Goal: Task Accomplishment & Management: Manage account settings

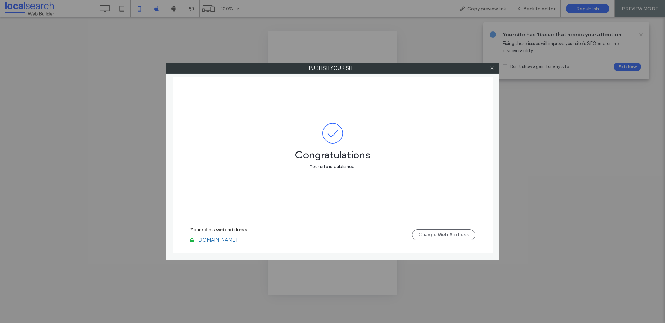
click at [224, 239] on link "[DOMAIN_NAME]" at bounding box center [216, 240] width 41 height 6
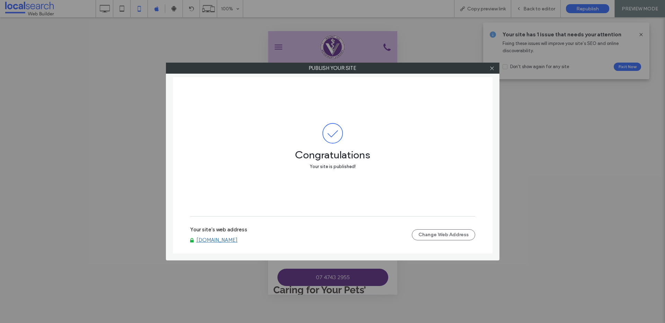
click at [488, 68] on div at bounding box center [492, 68] width 10 height 10
click at [493, 68] on icon at bounding box center [491, 68] width 5 height 5
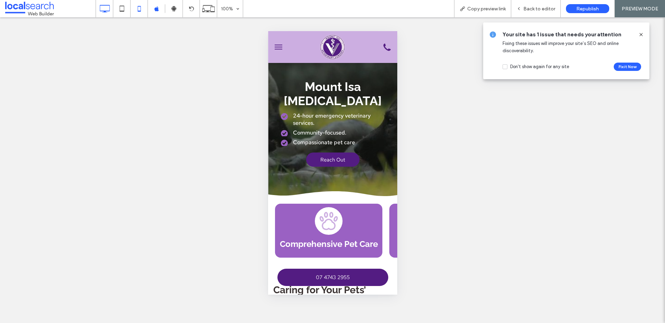
click at [102, 6] on icon at bounding box center [105, 9] width 14 height 14
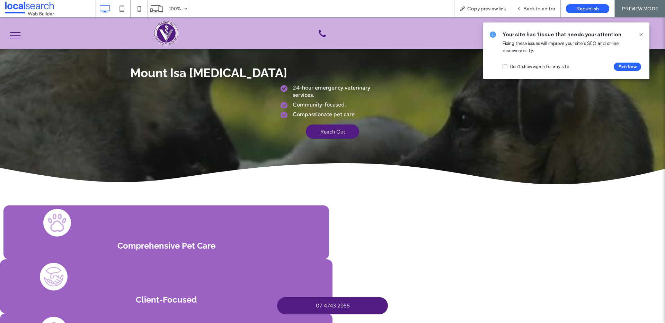
click at [640, 35] on icon at bounding box center [641, 35] width 6 height 6
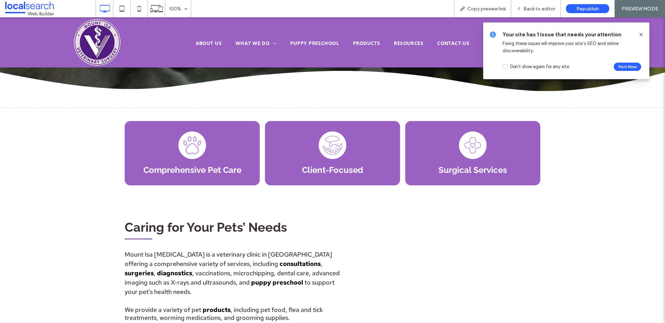
scroll to position [347, 0]
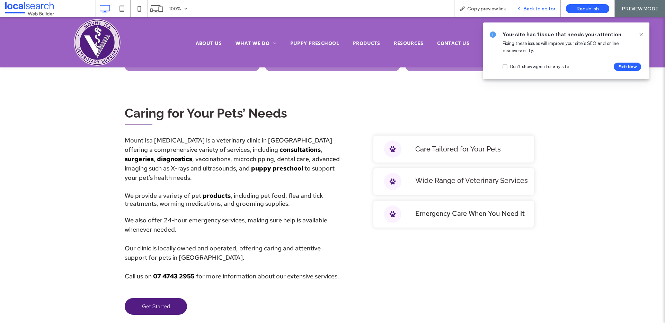
click at [529, 10] on span "Back to editor" at bounding box center [539, 9] width 32 height 6
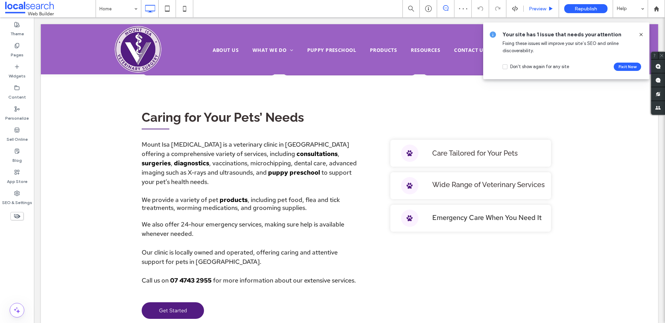
scroll to position [345, 0]
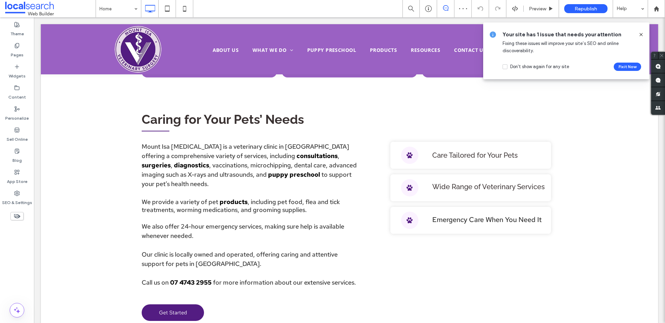
drag, startPoint x: 643, startPoint y: 33, endPoint x: 453, endPoint y: 77, distance: 195.1
click at [643, 33] on icon at bounding box center [641, 35] width 6 height 6
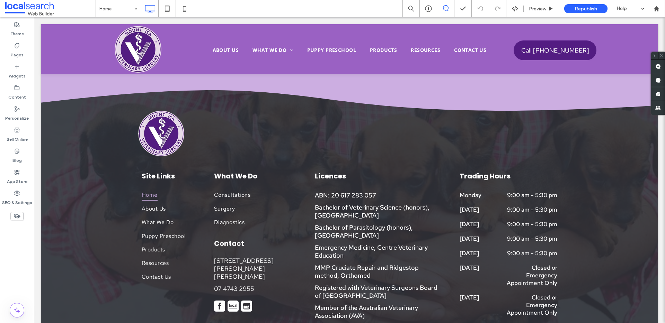
scroll to position [2320, 0]
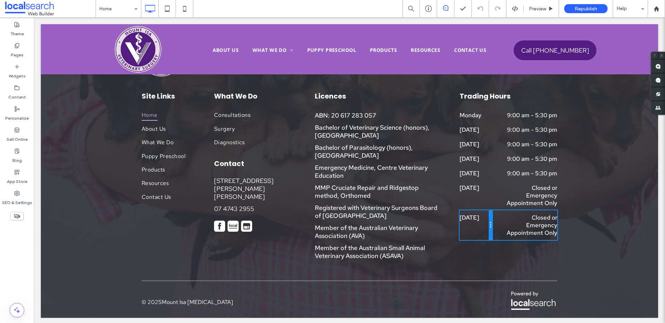
drag, startPoint x: 488, startPoint y: 234, endPoint x: 517, endPoint y: 249, distance: 32.4
click at [484, 233] on div "Sunday Click To Paste" at bounding box center [476, 226] width 33 height 30
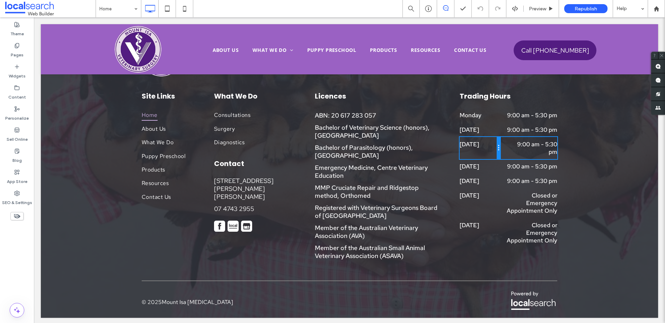
drag, startPoint x: 489, startPoint y: 147, endPoint x: 495, endPoint y: 147, distance: 5.9
click at [497, 147] on div at bounding box center [498, 148] width 3 height 22
drag, startPoint x: 494, startPoint y: 146, endPoint x: 500, endPoint y: 146, distance: 5.5
click at [500, 146] on div "Wednesday W:113.281 H:26 Click To Paste 9:00 am - 5:30 pm Click To Paste" at bounding box center [509, 148] width 98 height 22
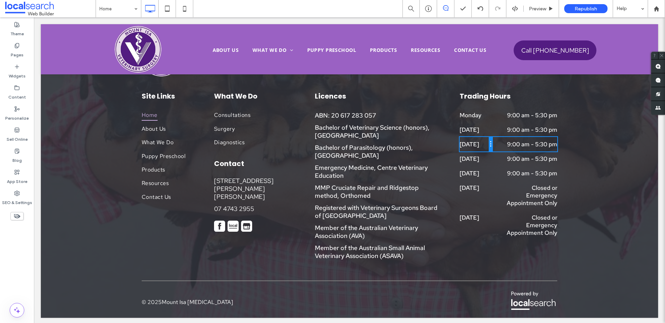
drag, startPoint x: 496, startPoint y: 149, endPoint x: 519, endPoint y: 167, distance: 29.4
click at [489, 149] on div at bounding box center [490, 144] width 3 height 15
drag, startPoint x: 485, startPoint y: 152, endPoint x: 496, endPoint y: 152, distance: 10.4
click at [496, 152] on div "Wednesday W:89.7656 H:48 Click To Paste 9:00 am - 5:30 pm Click To Paste" at bounding box center [509, 144] width 98 height 15
drag, startPoint x: 486, startPoint y: 167, endPoint x: 502, endPoint y: 167, distance: 15.9
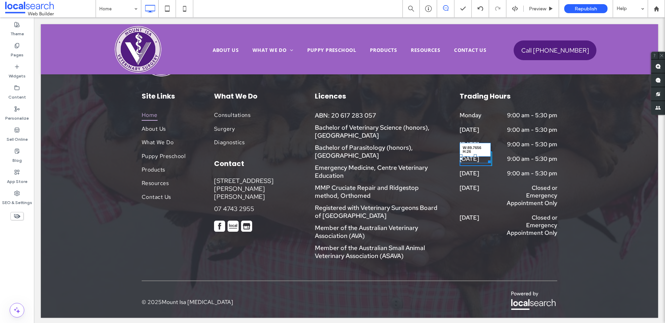
click at [502, 166] on div "Thursday W:89.7656 H:26 Click To Paste 9:00 am - 5:30 pm Click To Paste" at bounding box center [509, 159] width 98 height 15
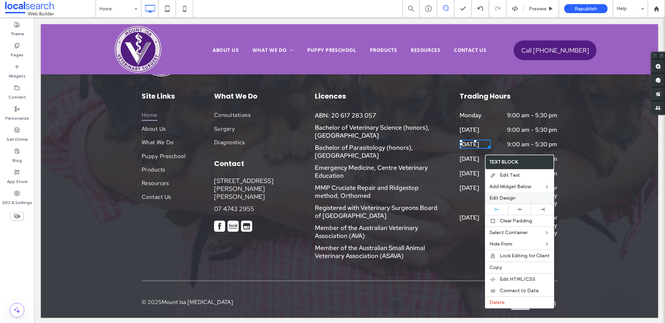
click at [505, 195] on span "Edit Design" at bounding box center [502, 198] width 26 height 6
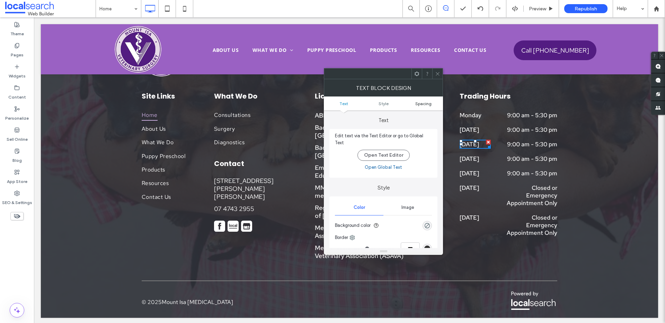
click at [422, 104] on span "Spacing" at bounding box center [423, 103] width 16 height 5
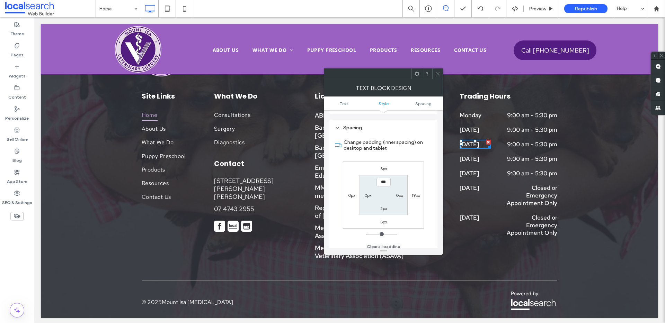
scroll to position [173, 0]
click at [418, 193] on label "19px" at bounding box center [415, 195] width 8 height 5
type input "**"
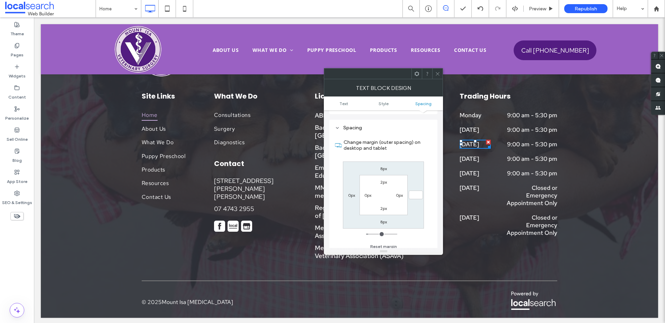
type input "*"
type input "***"
click at [410, 203] on div "8px *** 8px 0px 2px 0px 2px 0px" at bounding box center [383, 195] width 81 height 67
drag, startPoint x: 438, startPoint y: 71, endPoint x: 411, endPoint y: 65, distance: 28.0
click at [438, 71] on icon at bounding box center [437, 73] width 5 height 5
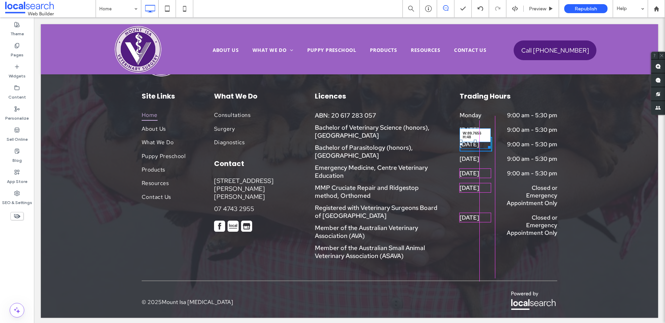
drag, startPoint x: 485, startPoint y: 153, endPoint x: 492, endPoint y: 155, distance: 7.5
click at [492, 152] on div "Wednesday W:89.7656 H:48 Click To Paste 9:00 am - 5:30 pm Click To Paste" at bounding box center [509, 144] width 98 height 15
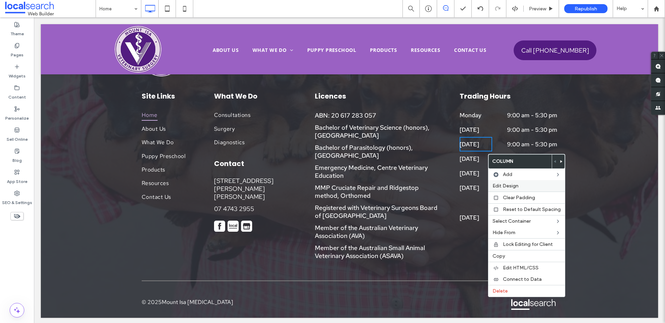
click at [509, 185] on span "Edit Design" at bounding box center [505, 186] width 26 height 6
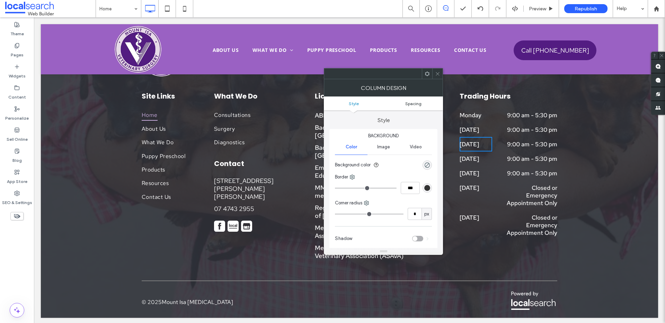
click at [419, 104] on span "Spacing" at bounding box center [413, 103] width 16 height 5
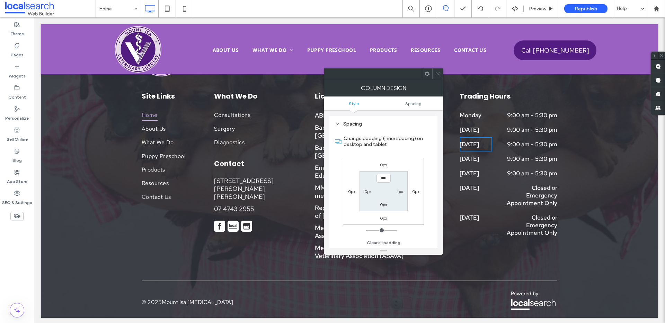
scroll to position [141, 0]
click at [401, 191] on label "4px" at bounding box center [399, 191] width 7 height 5
type input "*"
type input "***"
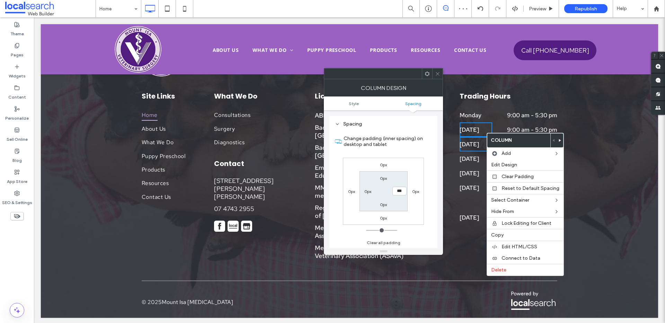
click at [478, 137] on div "Wednesday Click To Paste" at bounding box center [476, 144] width 33 height 15
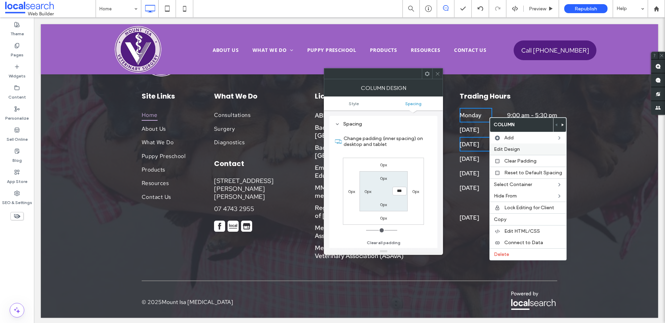
click at [503, 150] on span "Edit Design" at bounding box center [507, 149] width 26 height 6
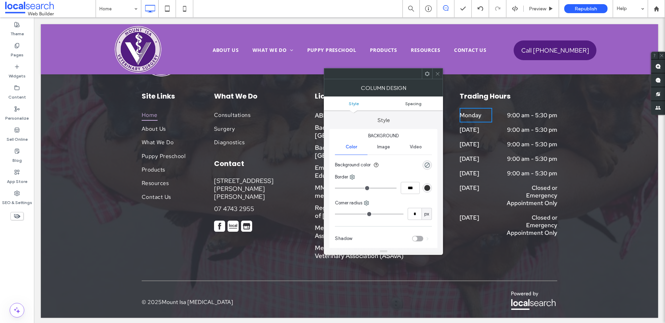
click at [412, 101] on span "Spacing" at bounding box center [413, 103] width 16 height 5
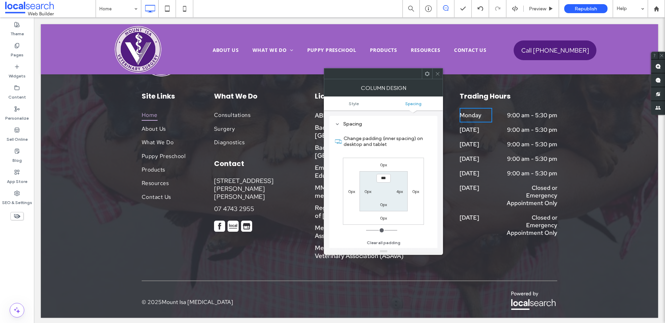
click at [404, 193] on div "4px" at bounding box center [399, 191] width 16 height 7
click at [399, 190] on label "4px" at bounding box center [399, 191] width 7 height 5
type input "*"
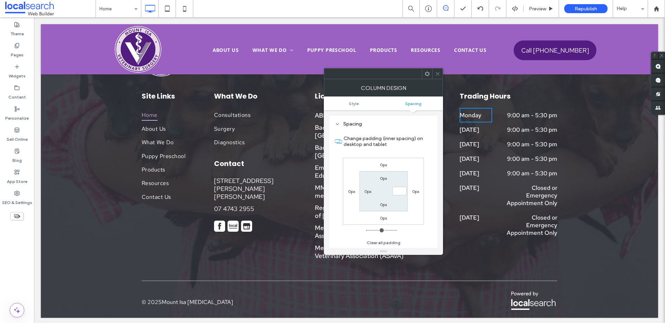
type input "***"
click at [438, 74] on icon at bounding box center [437, 73] width 5 height 5
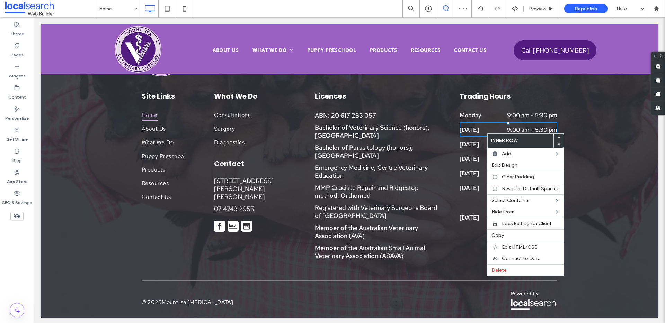
click at [484, 128] on p "Tuesday" at bounding box center [475, 130] width 31 height 8
click at [505, 164] on span "Edit Design" at bounding box center [505, 165] width 26 height 6
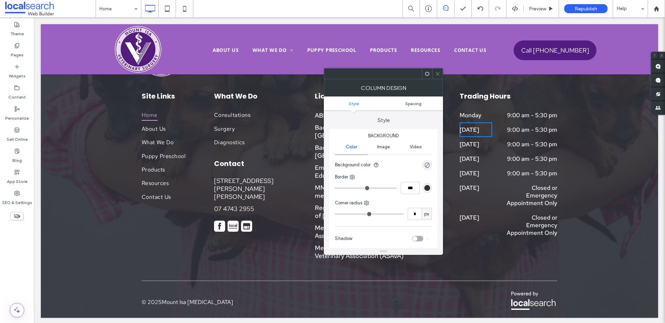
click at [413, 102] on span "Spacing" at bounding box center [413, 103] width 16 height 5
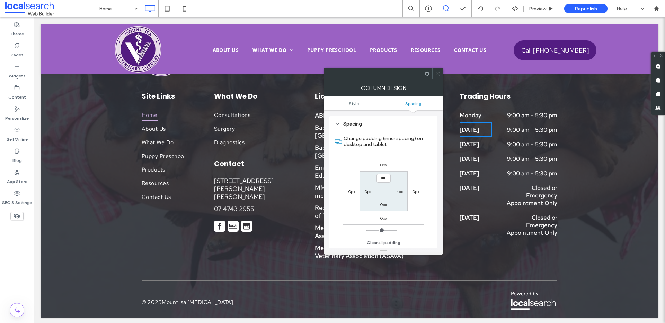
click at [401, 193] on label "4px" at bounding box center [399, 191] width 7 height 5
type input "*"
type input "***"
drag, startPoint x: 437, startPoint y: 71, endPoint x: 440, endPoint y: 78, distance: 7.1
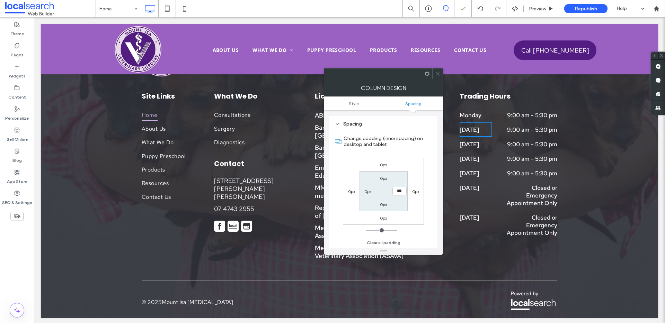
click at [437, 71] on icon at bounding box center [437, 73] width 5 height 5
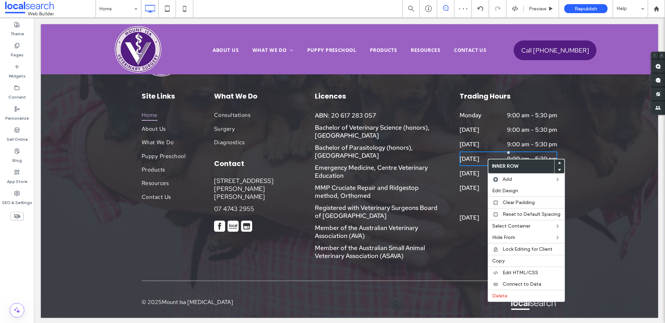
click at [480, 161] on div "Thursday" at bounding box center [475, 158] width 31 height 9
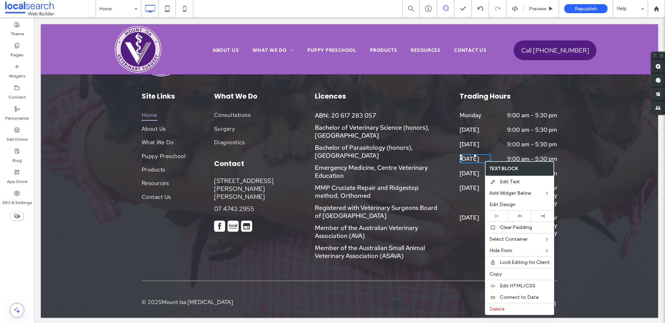
click at [476, 164] on div "Thursday Click To Paste" at bounding box center [476, 159] width 33 height 15
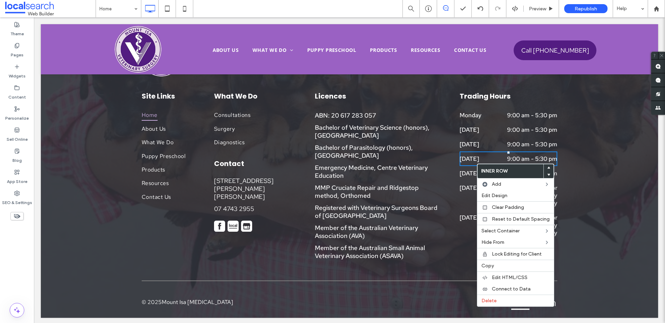
click at [479, 160] on span "Thursday" at bounding box center [469, 159] width 19 height 8
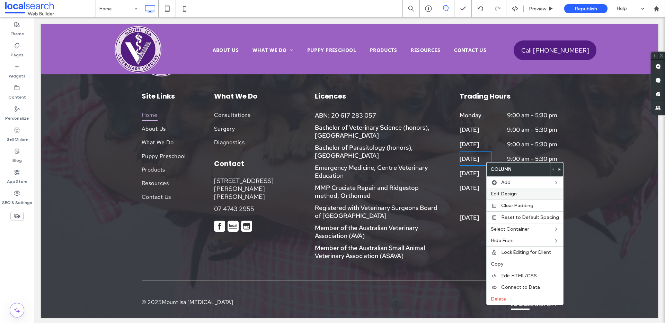
drag, startPoint x: 505, startPoint y: 194, endPoint x: 500, endPoint y: 190, distance: 5.8
click at [505, 194] on span "Edit Design" at bounding box center [504, 194] width 26 height 6
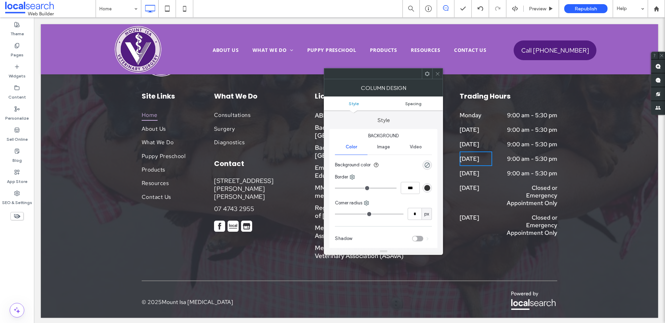
click at [421, 106] on span "Spacing" at bounding box center [413, 103] width 16 height 5
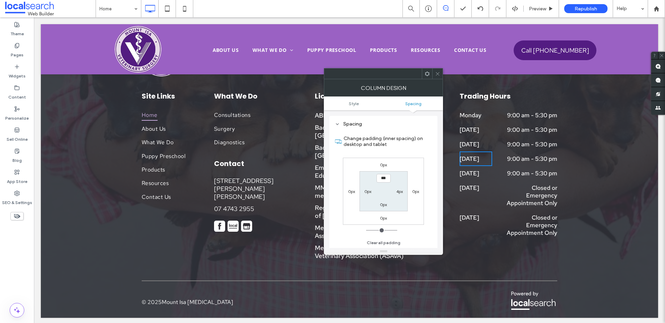
click at [402, 190] on label "4px" at bounding box center [399, 191] width 7 height 5
type input "*"
type input "***"
click at [436, 69] on span at bounding box center [437, 74] width 5 height 10
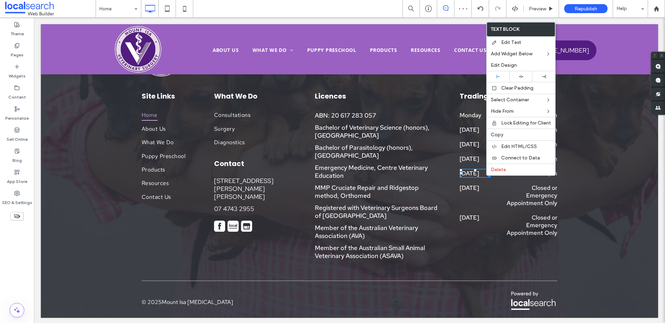
click at [486, 176] on div "Friday Click To Paste" at bounding box center [476, 173] width 33 height 15
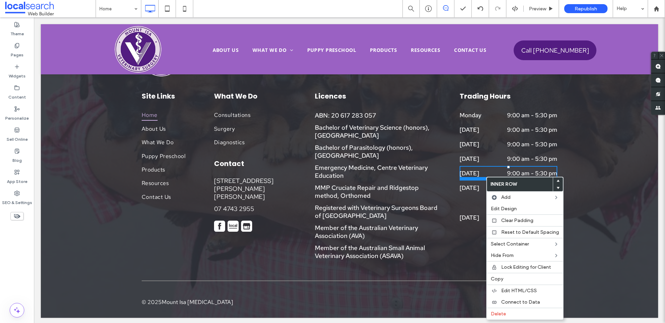
click at [486, 177] on div at bounding box center [509, 178] width 98 height 3
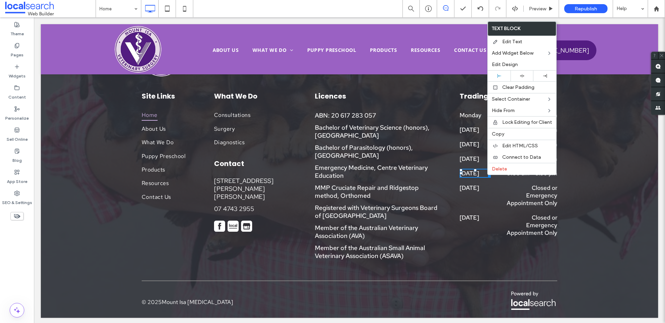
click at [487, 176] on div "Friday Click To Paste" at bounding box center [476, 173] width 33 height 15
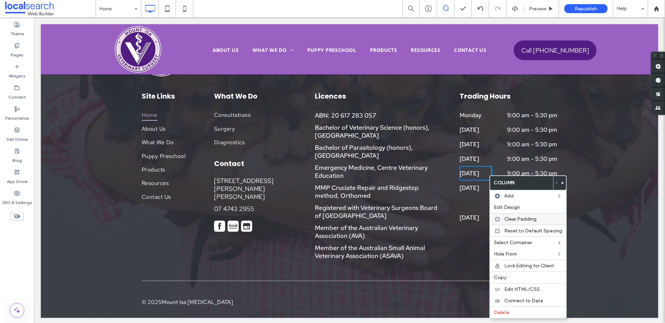
click at [516, 217] on span "Clear Padding" at bounding box center [520, 219] width 32 height 6
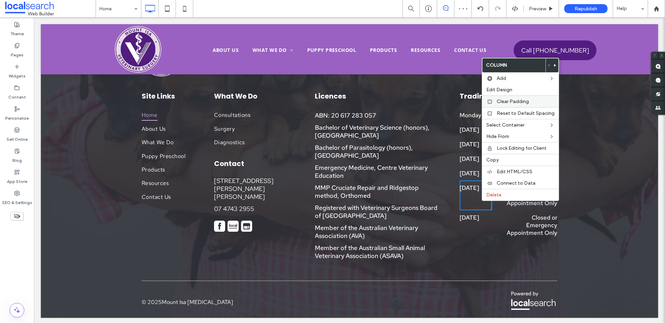
click at [509, 102] on span "Clear Padding" at bounding box center [513, 102] width 32 height 6
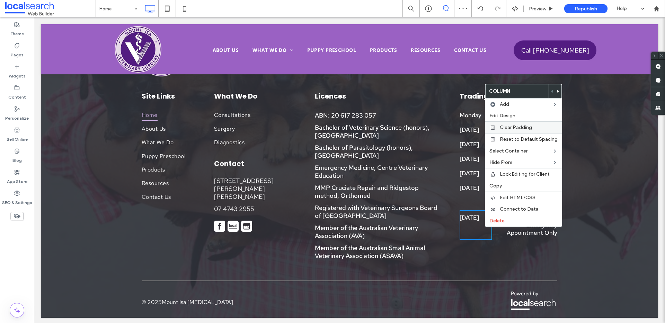
click at [523, 127] on span "Clear Padding" at bounding box center [516, 128] width 32 height 6
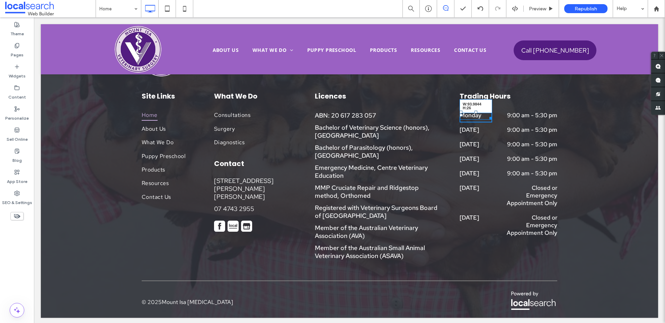
drag, startPoint x: 486, startPoint y: 117, endPoint x: 491, endPoint y: 118, distance: 5.9
click at [491, 118] on div "Monday W:93.9844 H:26 Click To Paste 9:00 am - 5:30 pm Click To Paste" at bounding box center [509, 115] width 98 height 15
drag, startPoint x: 486, startPoint y: 132, endPoint x: 491, endPoint y: 132, distance: 5.6
click at [491, 132] on div "Tuesday W:93.9844 H:26 Click To Paste 9:00 am - 5:30 pm Click To Paste" at bounding box center [509, 130] width 98 height 15
drag, startPoint x: 487, startPoint y: 146, endPoint x: 528, endPoint y: 165, distance: 45.7
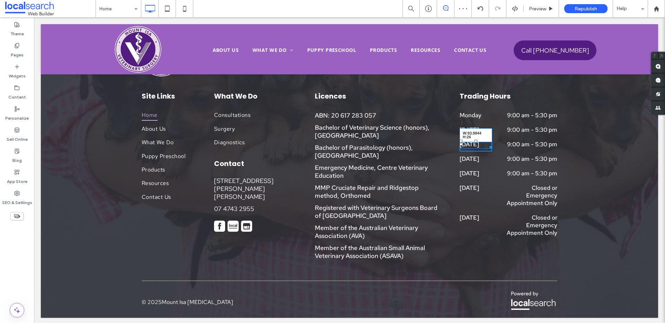
click at [495, 146] on div "Wednesday W:93.9844 H:26 Click To Paste 9:00 am - 5:30 pm Click To Paste" at bounding box center [509, 144] width 98 height 15
drag, startPoint x: 484, startPoint y: 161, endPoint x: 494, endPoint y: 160, distance: 9.7
click at [494, 160] on div "Thursday W:93.9844 H:26 Click To Paste 9:00 am - 5:30 pm Click To Paste" at bounding box center [509, 159] width 98 height 15
drag, startPoint x: 487, startPoint y: 175, endPoint x: 493, endPoint y: 175, distance: 6.2
click at [493, 175] on div "Friday W:93.9844 H:26 Click To Paste 9:00 am - 5:30 pm Click To Paste" at bounding box center [509, 173] width 98 height 15
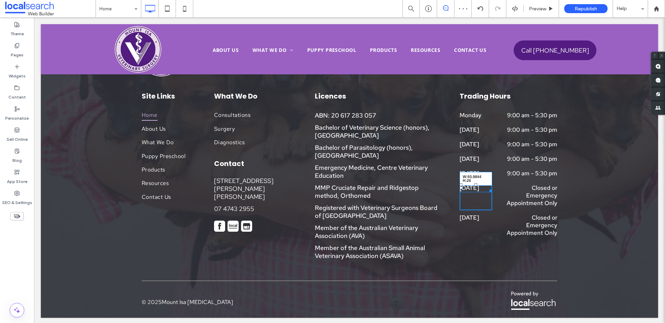
drag, startPoint x: 485, startPoint y: 190, endPoint x: 527, endPoint y: 208, distance: 45.5
click at [493, 190] on div "Saturday W:93.9844 H:26 Click To Paste Closed or Emergency Appointment Only Cli…" at bounding box center [509, 196] width 98 height 30
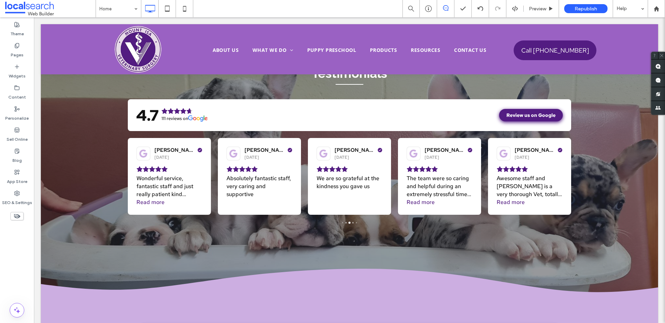
scroll to position [1973, 0]
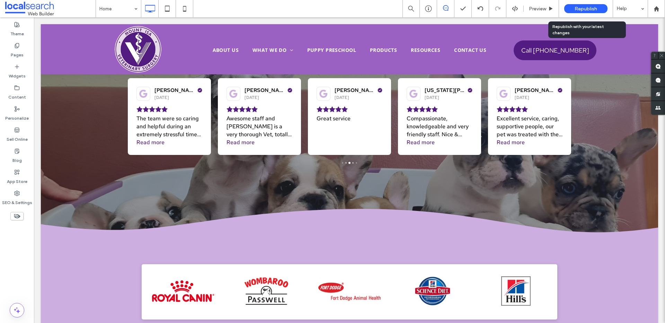
click at [578, 8] on span "Republish" at bounding box center [586, 9] width 23 height 6
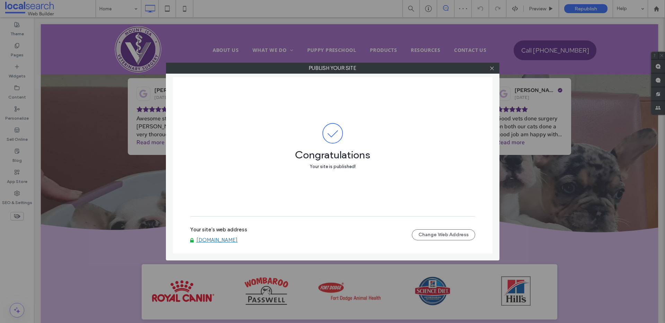
click at [227, 238] on link "www.mivs.com.au" at bounding box center [216, 240] width 41 height 6
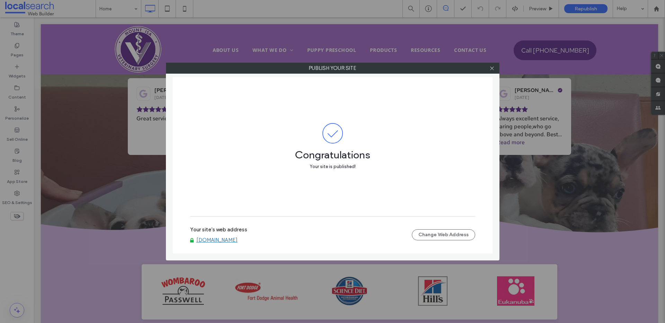
click at [211, 247] on div "Your site's web address www.mivs.com.au Change Web Address" at bounding box center [332, 235] width 285 height 38
click at [211, 246] on div "Your site's web address www.mivs.com.au Change Web Address" at bounding box center [332, 235] width 285 height 38
click at [213, 242] on link "www.mivs.com.au" at bounding box center [216, 240] width 41 height 6
drag, startPoint x: 492, startPoint y: 68, endPoint x: 461, endPoint y: 77, distance: 32.3
click at [493, 68] on icon at bounding box center [491, 68] width 5 height 5
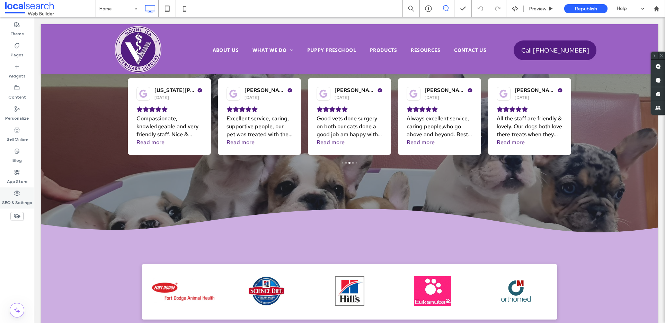
click at [9, 198] on label "SEO & Settings" at bounding box center [17, 201] width 30 height 10
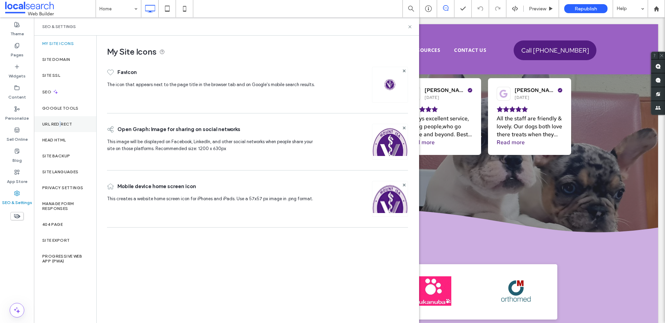
click at [61, 122] on label "URL Redirect" at bounding box center [57, 124] width 30 height 5
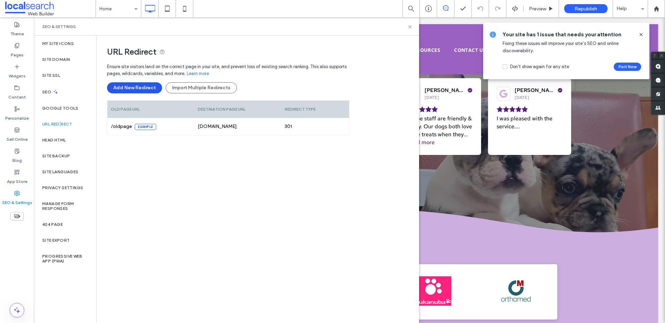
click at [143, 86] on button "Add New Redirect" at bounding box center [134, 87] width 55 height 11
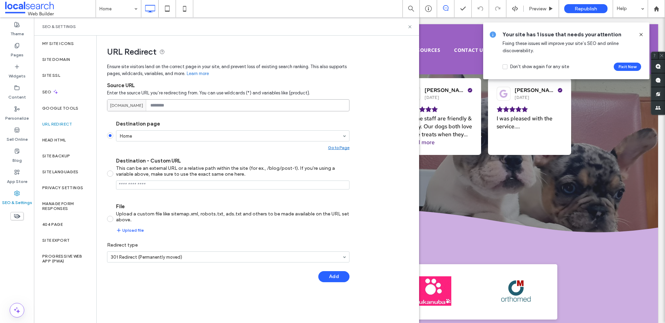
click at [189, 108] on input at bounding box center [228, 105] width 242 height 12
paste input "**********"
type input "**********"
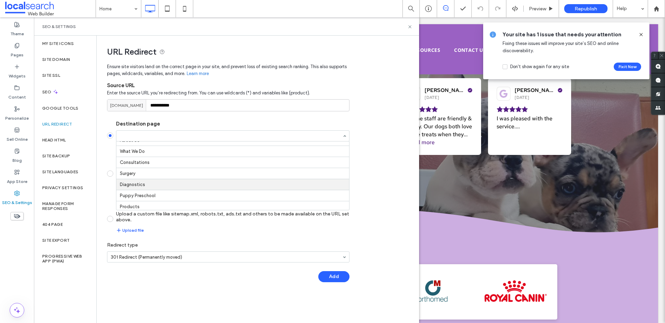
scroll to position [42, 0]
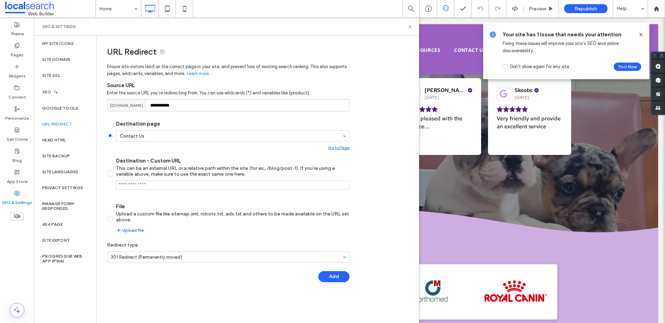
click at [338, 278] on button "Add" at bounding box center [333, 277] width 31 height 11
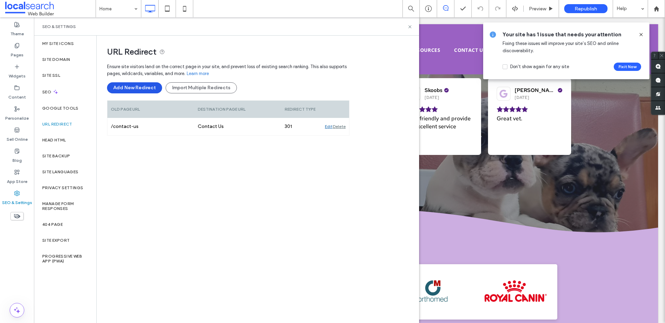
click at [127, 81] on div "Ensure site visitors land on the correct page in your site, and prevent loss of…" at bounding box center [228, 80] width 242 height 41
click at [143, 87] on button "Add New Redirect" at bounding box center [134, 87] width 55 height 11
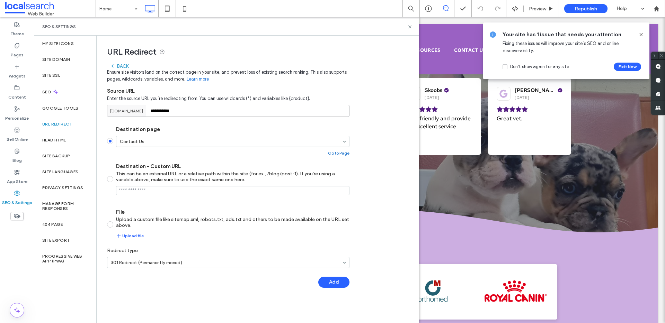
click at [233, 116] on input "**********" at bounding box center [228, 111] width 242 height 12
click at [233, 117] on input "**********" at bounding box center [228, 111] width 242 height 12
paste input "*********"
type input "**********"
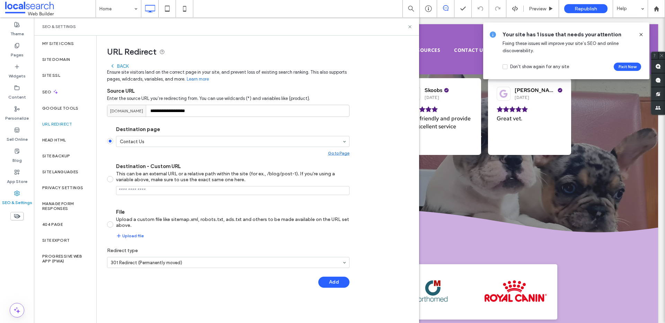
click at [215, 133] on div "Destination page Contact Us Go to Page" at bounding box center [232, 140] width 233 height 29
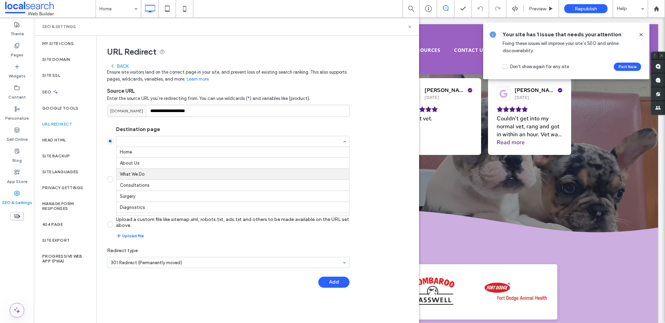
scroll to position [0, 0]
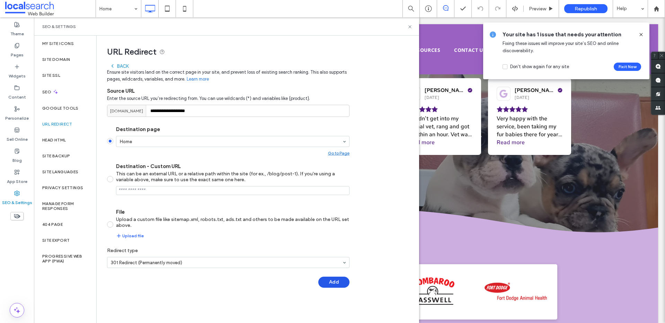
click at [330, 288] on button "Add" at bounding box center [333, 282] width 31 height 11
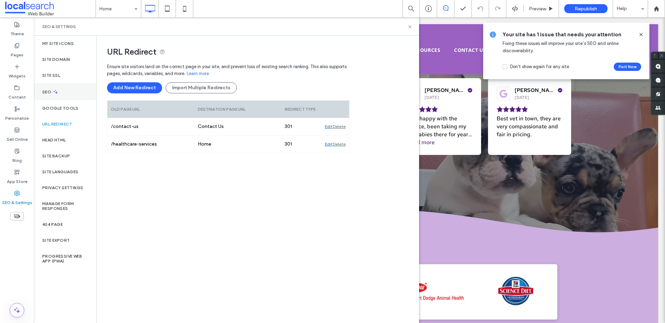
click at [74, 90] on div "SEO" at bounding box center [65, 91] width 62 height 17
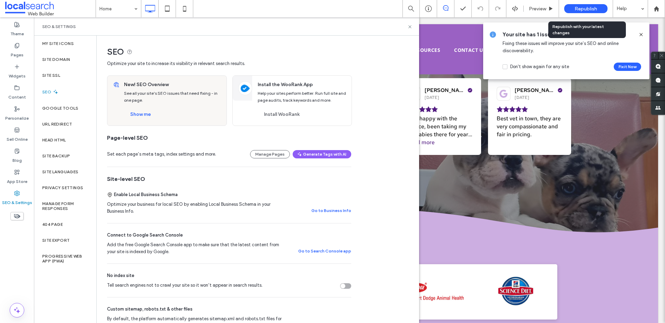
click at [578, 10] on span "Republish" at bounding box center [586, 9] width 23 height 6
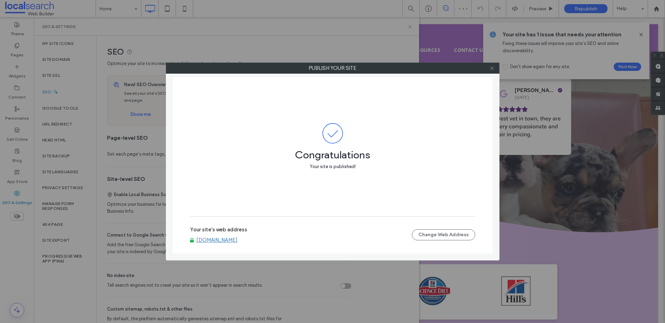
click at [491, 67] on icon at bounding box center [491, 68] width 5 height 5
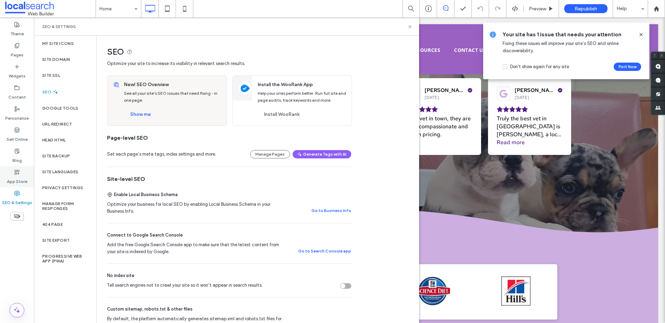
click at [18, 170] on icon at bounding box center [17, 173] width 6 height 6
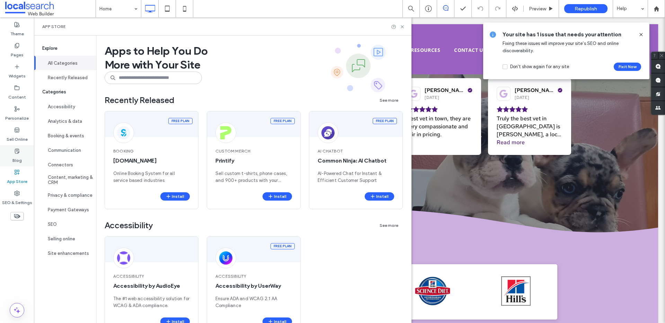
click at [22, 153] on div "Blog" at bounding box center [17, 155] width 34 height 21
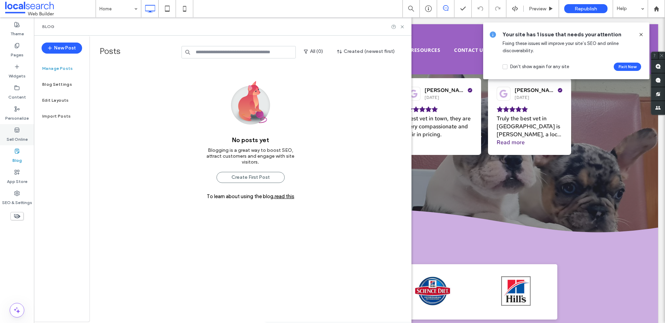
click at [25, 136] on label "Sell Online" at bounding box center [17, 138] width 21 height 10
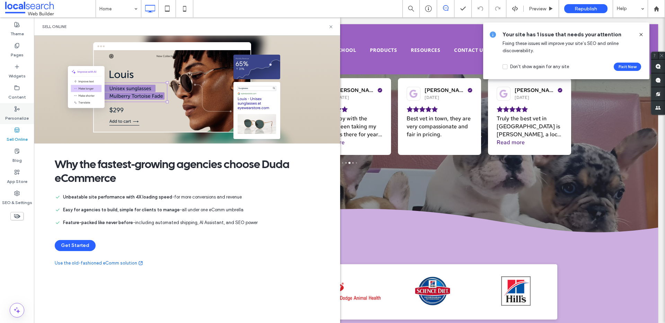
click at [22, 114] on label "Personalize" at bounding box center [17, 117] width 24 height 10
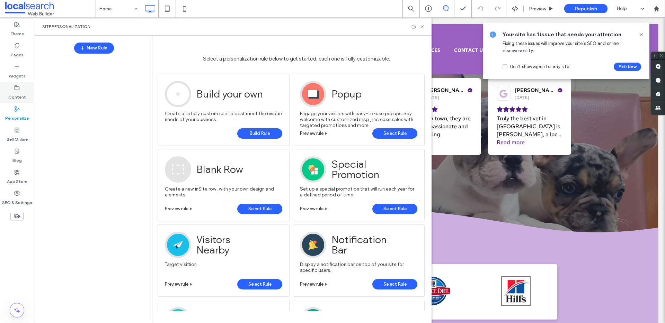
click at [25, 96] on label "Content" at bounding box center [17, 96] width 18 height 10
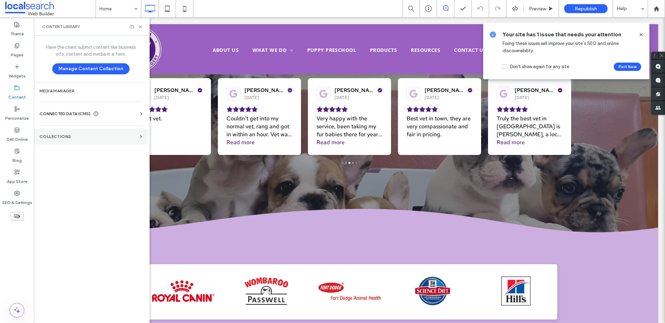
click at [57, 133] on section "Collections" at bounding box center [91, 137] width 114 height 16
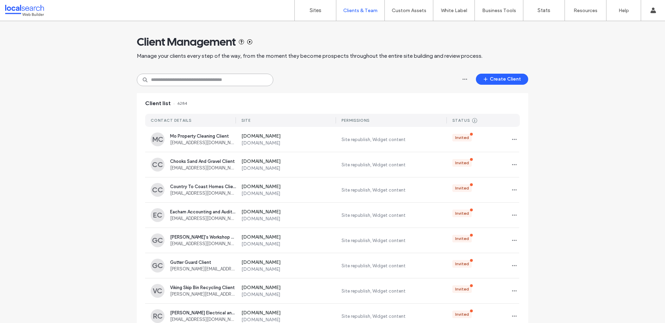
click at [205, 75] on input at bounding box center [205, 80] width 136 height 12
paste input "**********"
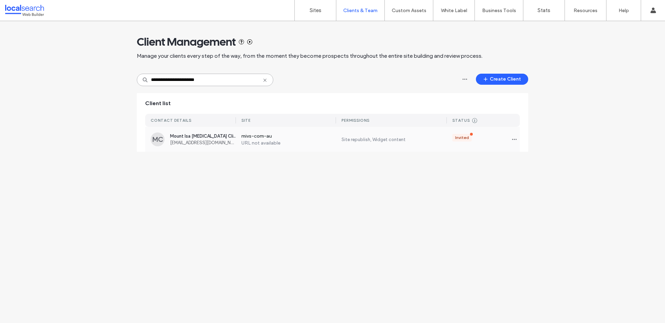
type input "**********"
click at [287, 141] on label "URL not available" at bounding box center [288, 143] width 95 height 6
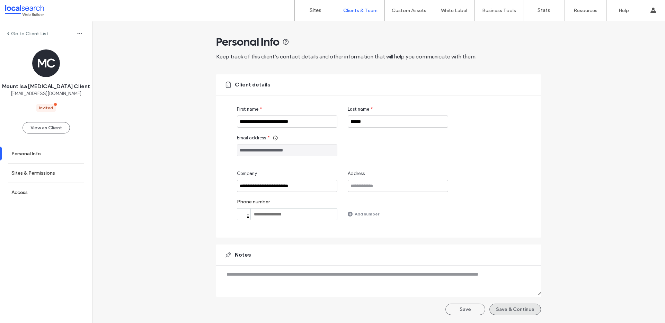
click at [514, 311] on button "Save & Continue" at bounding box center [515, 309] width 52 height 11
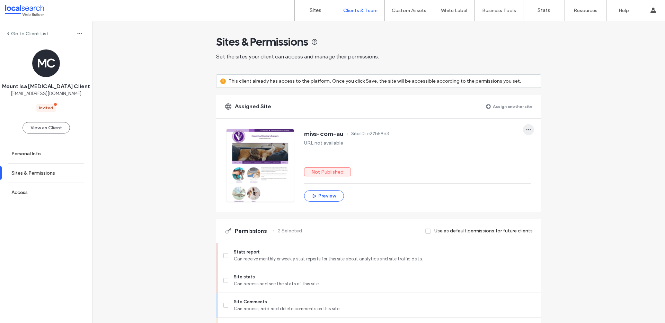
click at [529, 131] on span "button" at bounding box center [528, 129] width 11 height 11
click at [546, 147] on span "Unassign site" at bounding box center [548, 147] width 27 height 7
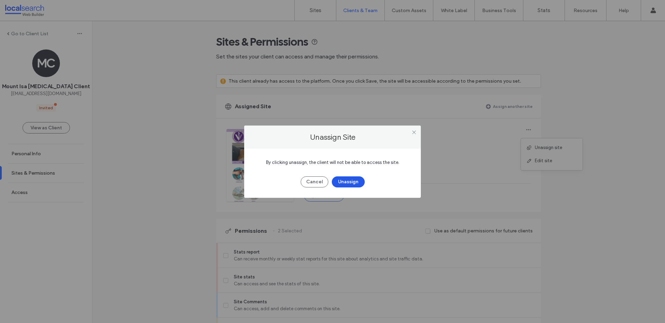
click at [355, 180] on button "Unassign" at bounding box center [348, 182] width 33 height 11
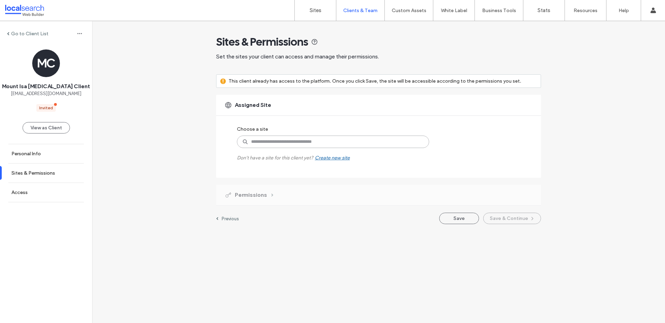
click at [283, 145] on input at bounding box center [333, 142] width 192 height 12
paste input "********"
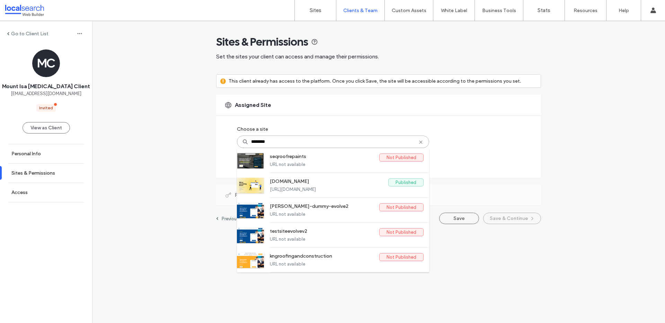
type input "********"
click at [423, 142] on icon at bounding box center [421, 143] width 6 height 6
click at [466, 139] on div "Assigned Site Choose a site seqroofrepaints Not Published URL not available www…" at bounding box center [378, 136] width 325 height 83
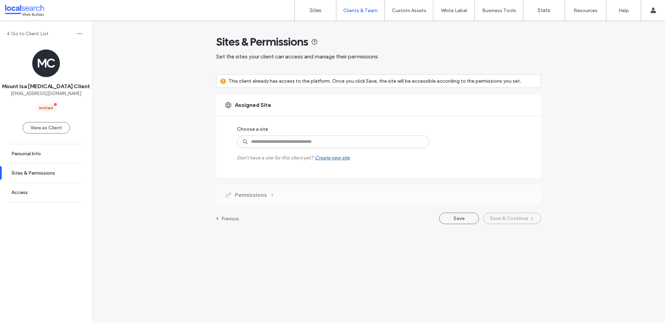
click at [399, 149] on div "Choose a site Don't have a site for this client yet? Create new site" at bounding box center [325, 142] width 177 height 38
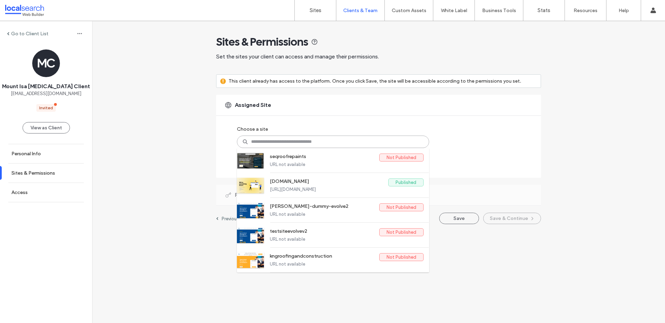
click at [400, 142] on input at bounding box center [333, 142] width 192 height 12
paste input "********"
type input "********"
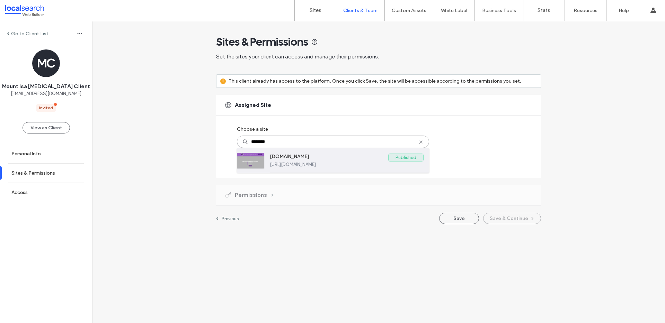
click at [316, 159] on label "www.mivs.com.au" at bounding box center [329, 158] width 118 height 8
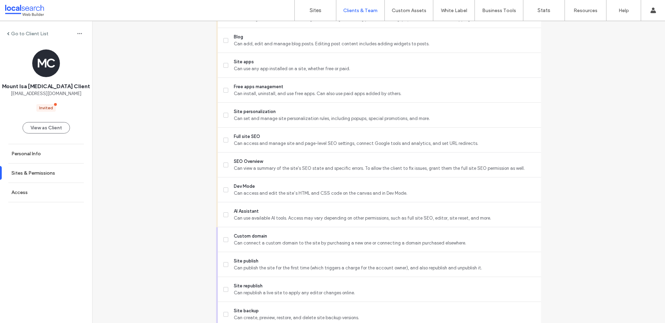
scroll to position [544, 0]
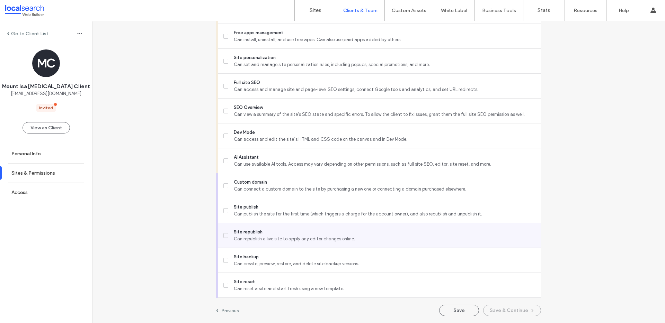
click at [287, 238] on span "Can republish a live site to apply any editor changes online." at bounding box center [385, 239] width 302 height 7
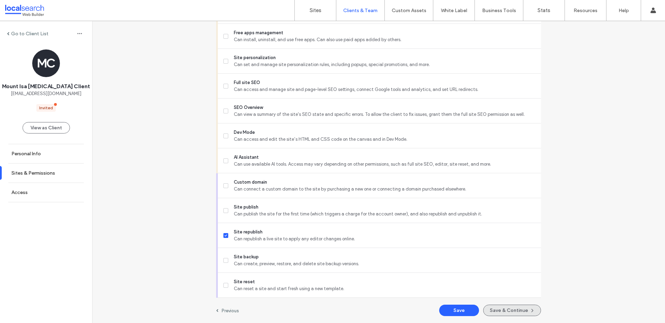
click at [500, 309] on button "Save & Continue" at bounding box center [512, 310] width 58 height 11
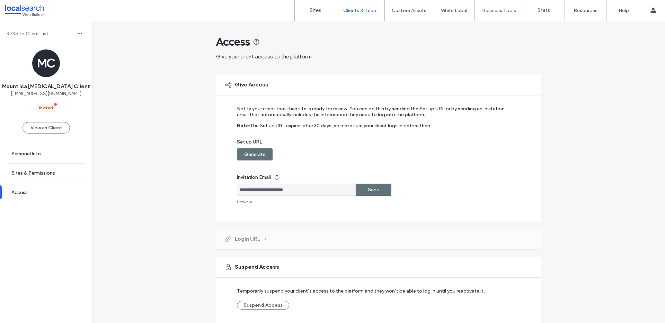
click at [261, 154] on label "Generate" at bounding box center [254, 154] width 21 height 13
click at [380, 156] on div "Copy" at bounding box center [374, 155] width 36 height 12
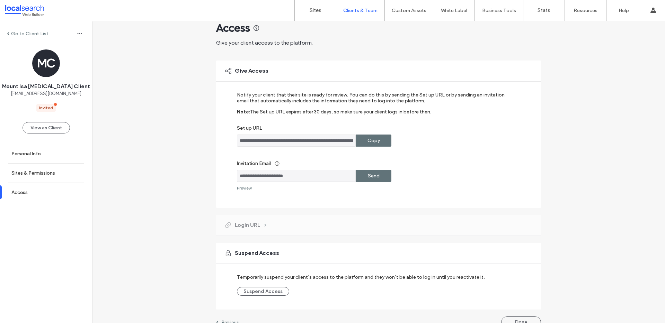
scroll to position [26, 0]
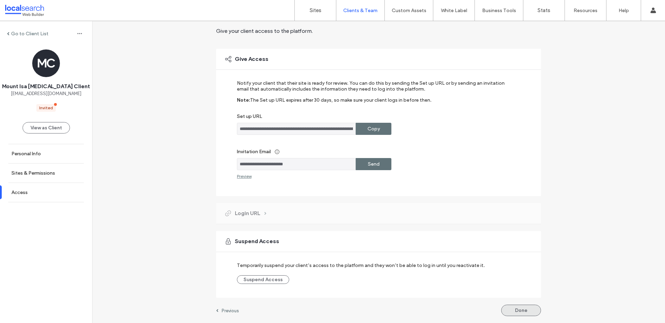
click at [516, 311] on button "Done" at bounding box center [521, 310] width 40 height 11
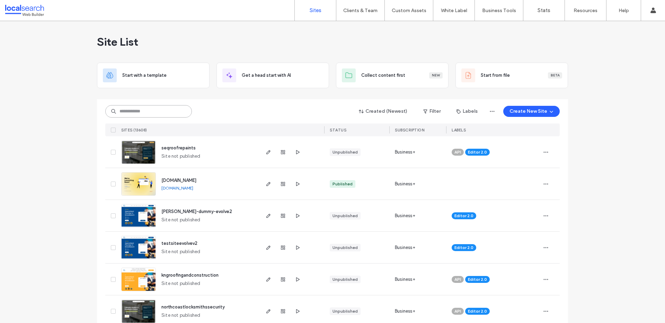
click at [125, 112] on input at bounding box center [148, 111] width 87 height 12
paste input "**********"
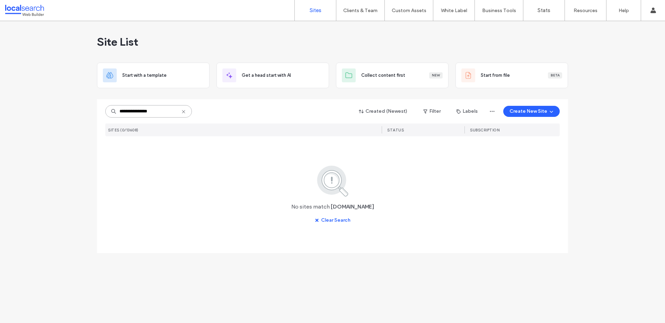
type input "**********"
click at [411, 27] on label "Custom Templates" at bounding box center [410, 28] width 41 height 5
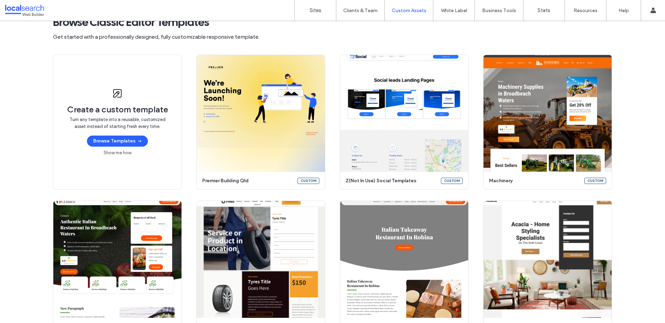
scroll to position [44, 0]
